Goal: Ask a question

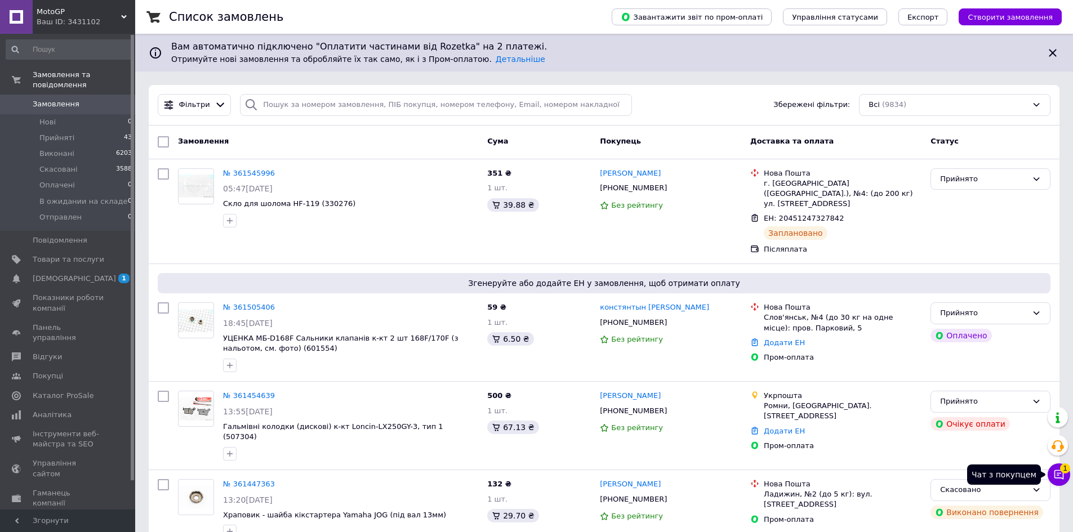
click at [1061, 475] on icon at bounding box center [1058, 474] width 11 height 11
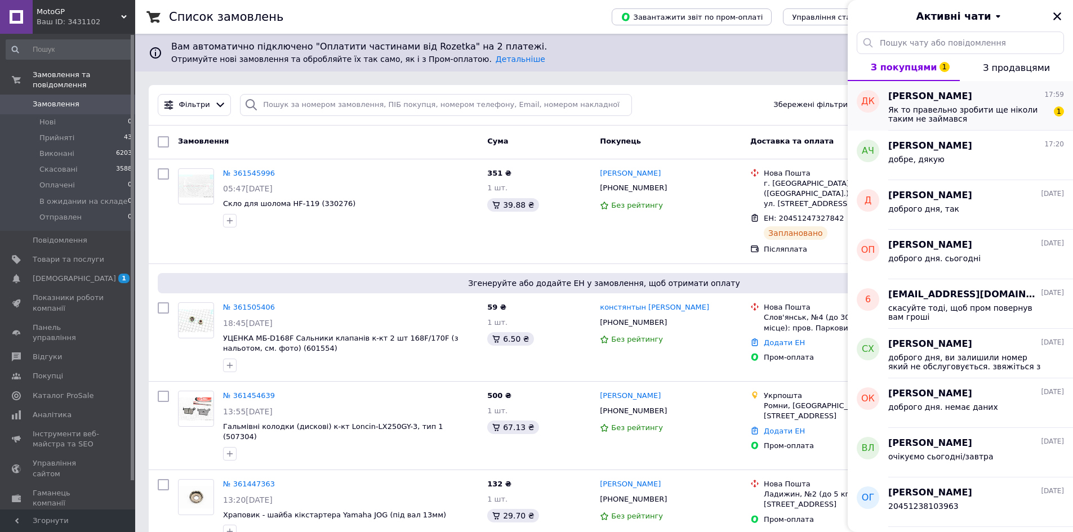
click at [992, 108] on span "Як то правельно зробити ще ніколи таким не займався" at bounding box center [968, 114] width 160 height 18
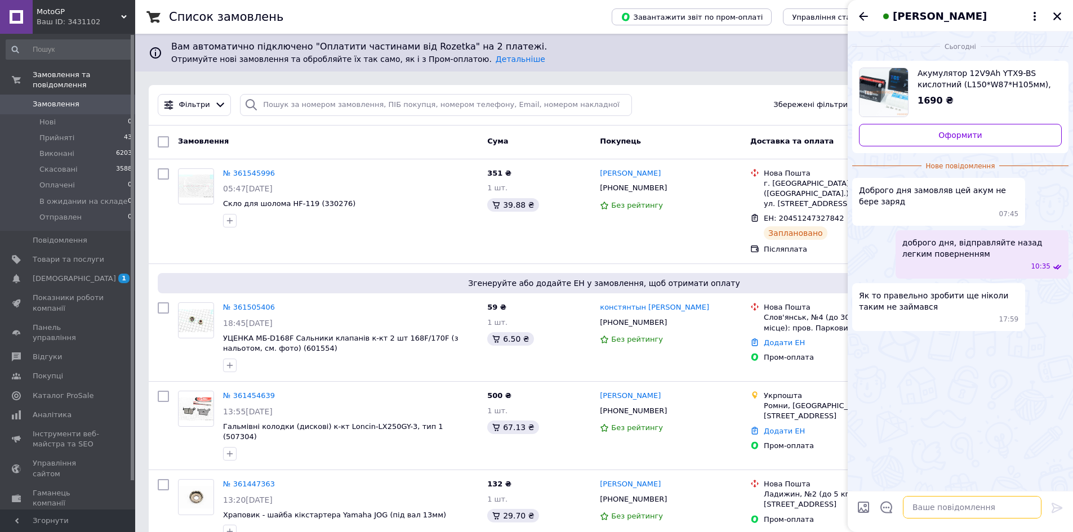
click at [953, 512] on textarea at bounding box center [972, 507] width 139 height 23
type textarea "в додатку нп або на пошті оформити легке повернення"
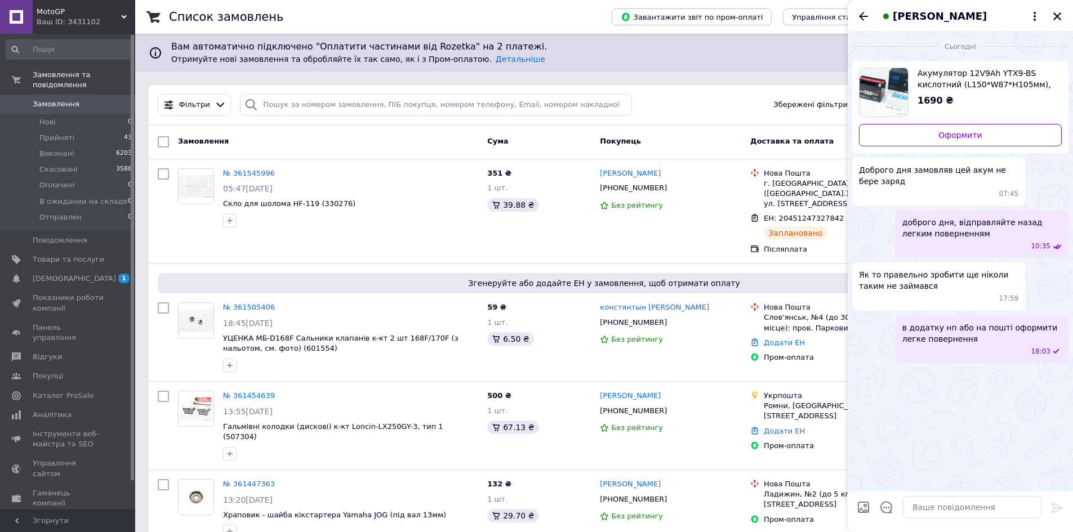
click at [117, 20] on div "Ваш ID: 3431102" at bounding box center [86, 22] width 99 height 10
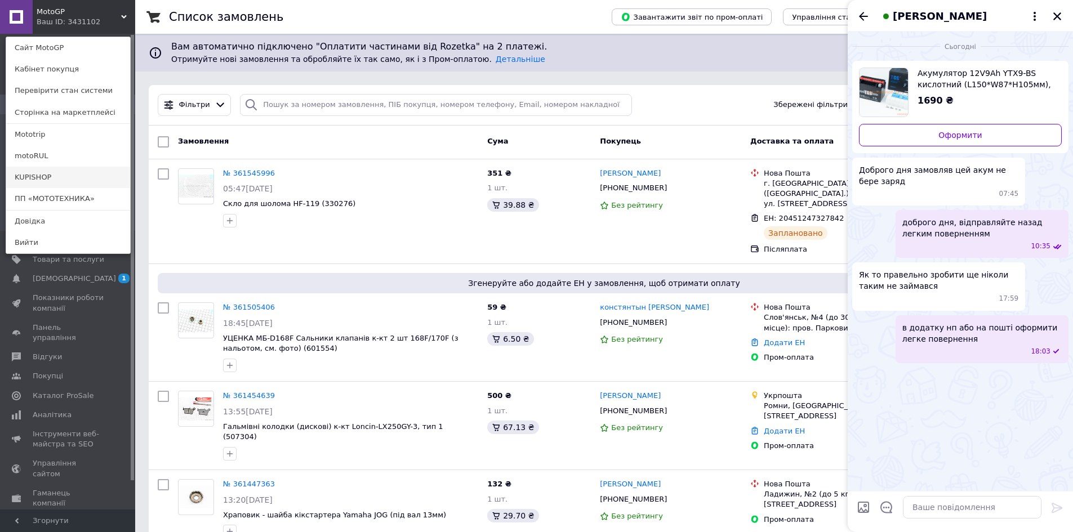
click at [55, 174] on link "KUPISHOP" at bounding box center [68, 177] width 124 height 21
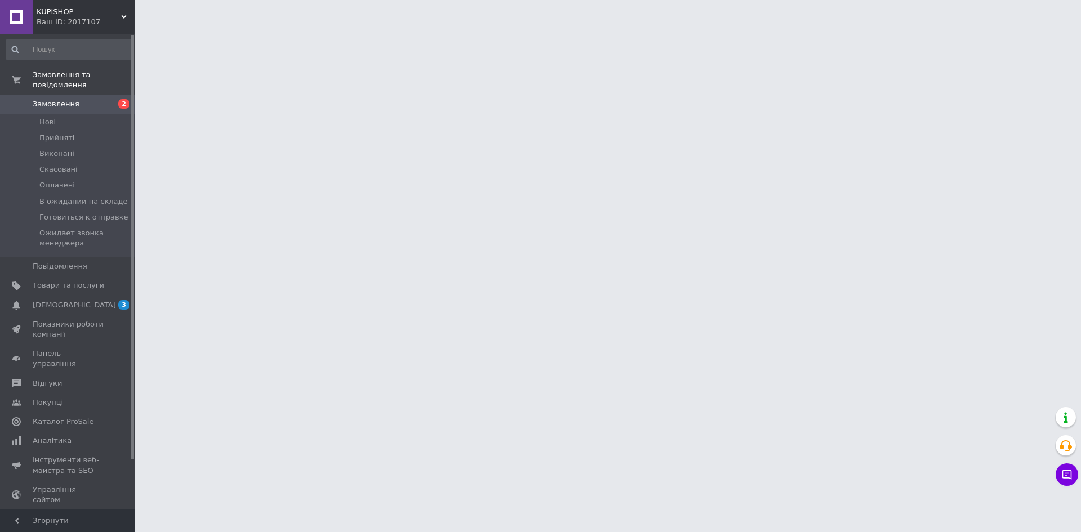
click at [195, 28] on html "KUPISHOP Ваш ID: 2017107 Сайт KUPISHOP Кабінет покупця Перевірити стан системи …" at bounding box center [540, 14] width 1081 height 28
click at [61, 300] on span "[DEMOGRAPHIC_DATA]" at bounding box center [74, 305] width 83 height 10
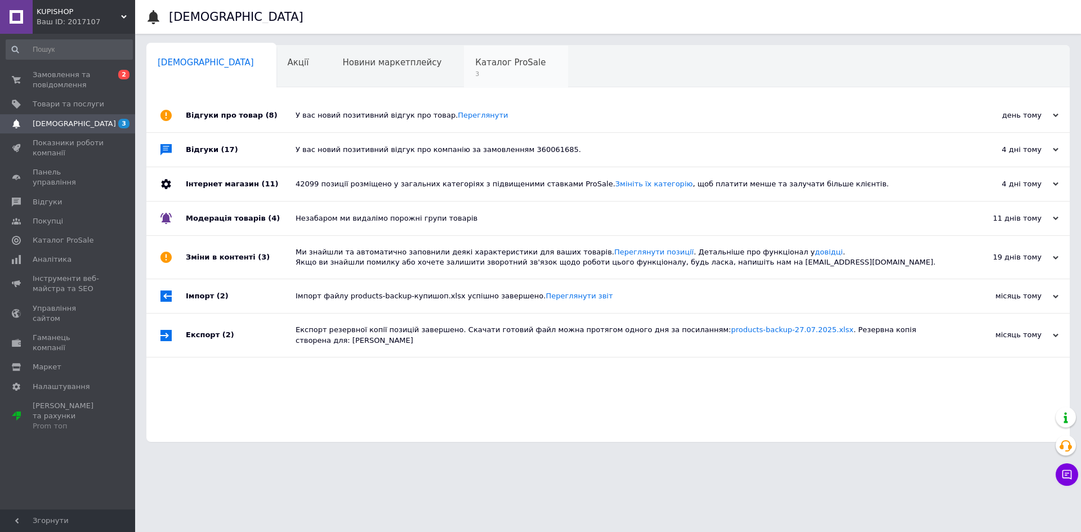
click at [475, 72] on span "3" at bounding box center [510, 74] width 70 height 8
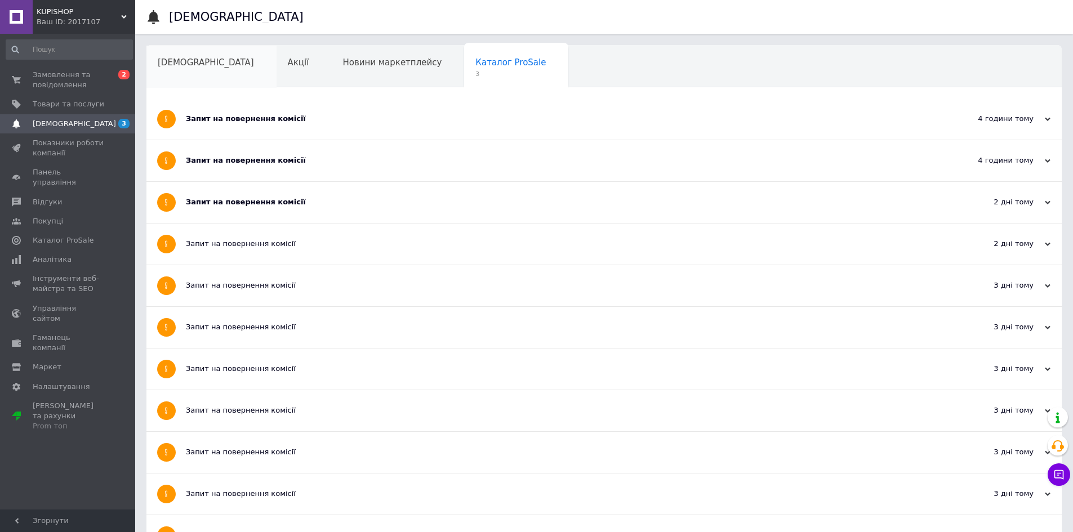
click at [184, 63] on span "[DEMOGRAPHIC_DATA]" at bounding box center [206, 62] width 96 height 10
